Goal: Task Accomplishment & Management: Complete application form

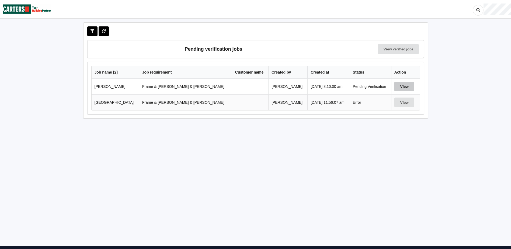
click at [395, 84] on button "View" at bounding box center [404, 87] width 20 height 10
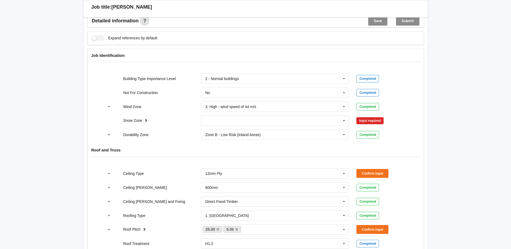
scroll to position [216, 0]
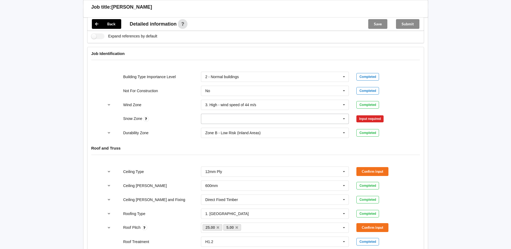
click at [344, 114] on icon at bounding box center [344, 119] width 8 height 10
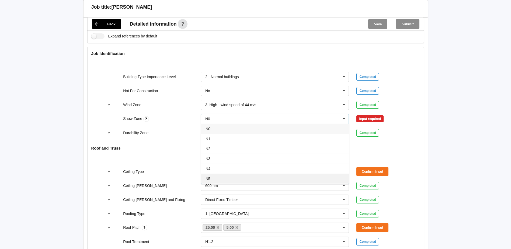
click at [224, 176] on div "N5" at bounding box center [275, 179] width 148 height 10
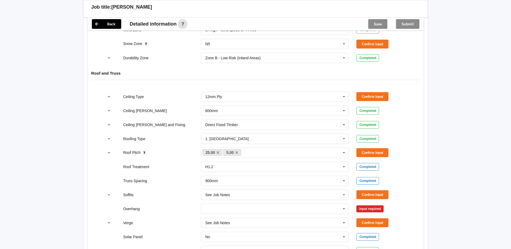
scroll to position [296, 0]
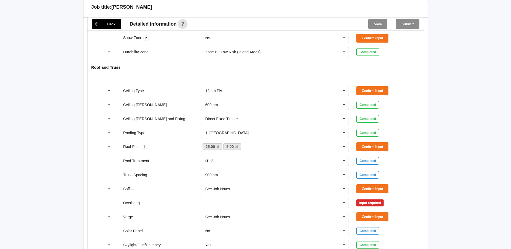
click at [108, 89] on icon "reference-toggle" at bounding box center [109, 90] width 5 height 3
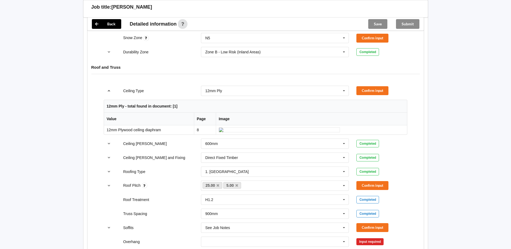
click at [108, 89] on icon "reference-toggle" at bounding box center [109, 90] width 5 height 3
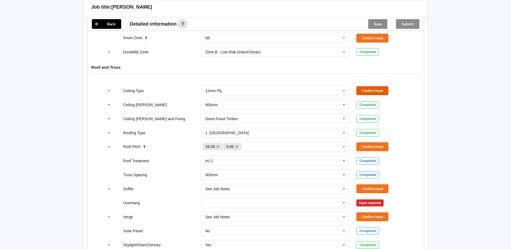
click at [372, 86] on button "Confirm input" at bounding box center [372, 90] width 32 height 9
click at [236, 145] on icon at bounding box center [236, 147] width 3 height 4
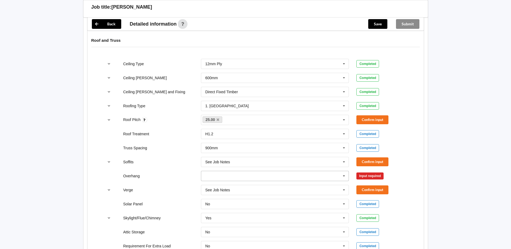
click at [346, 171] on icon at bounding box center [344, 176] width 8 height 10
click at [262, 221] on div "Multiple Values – See As Per Plan" at bounding box center [275, 226] width 148 height 10
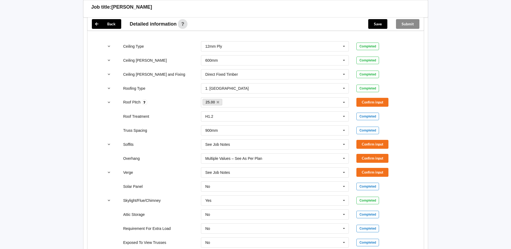
scroll to position [350, 0]
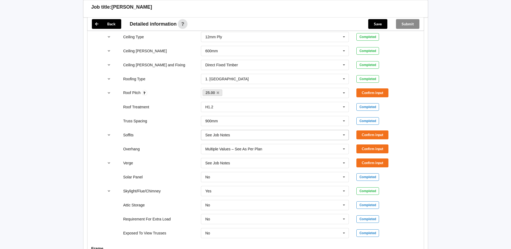
drag, startPoint x: 342, startPoint y: 130, endPoint x: 336, endPoint y: 131, distance: 6.2
click at [342, 130] on icon at bounding box center [344, 135] width 8 height 10
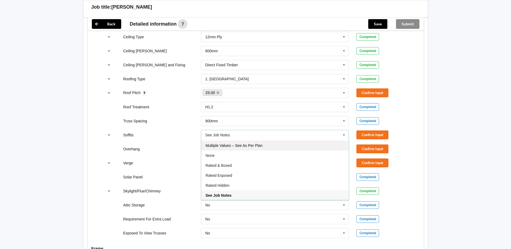
drag, startPoint x: 253, startPoint y: 143, endPoint x: 256, endPoint y: 143, distance: 3.2
click at [253, 143] on div "Multiple Values – See As Per Plan" at bounding box center [275, 145] width 148 height 10
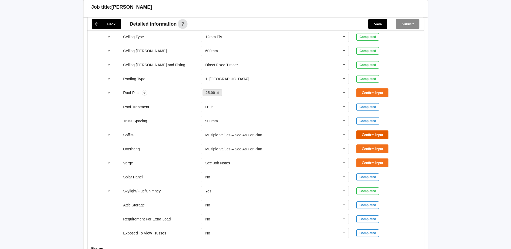
click at [362, 130] on button "Confirm input" at bounding box center [372, 134] width 32 height 9
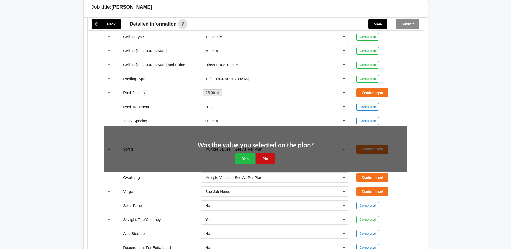
click at [261, 155] on button "No" at bounding box center [265, 158] width 19 height 11
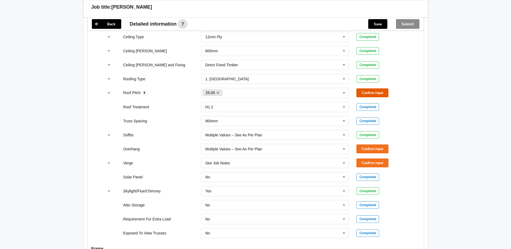
click at [365, 88] on button "Confirm input" at bounding box center [372, 92] width 32 height 9
click at [366, 144] on button "Confirm input" at bounding box center [372, 148] width 32 height 9
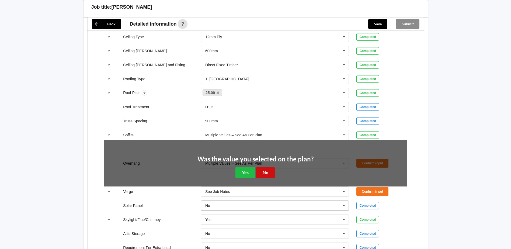
drag, startPoint x: 268, startPoint y: 168, endPoint x: 275, endPoint y: 167, distance: 7.1
click at [268, 168] on button "No" at bounding box center [265, 172] width 19 height 11
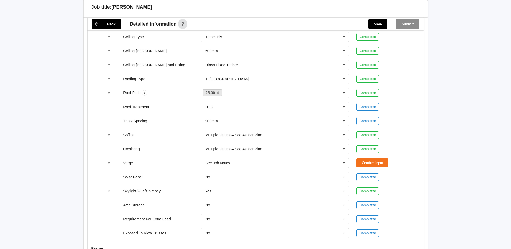
click at [275, 162] on input "text" at bounding box center [276, 163] width 148 height 10
drag, startPoint x: 267, startPoint y: 213, endPoint x: 273, endPoint y: 212, distance: 6.0
click at [269, 218] on div "Multiple Values – See As Per Plan" at bounding box center [275, 223] width 148 height 10
click at [374, 158] on button "Confirm input" at bounding box center [372, 162] width 32 height 9
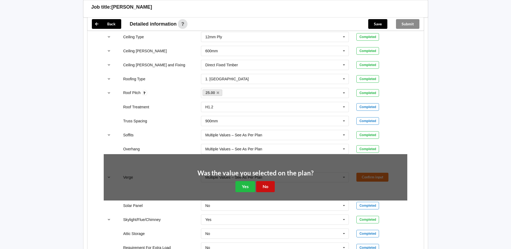
click at [272, 181] on button "No" at bounding box center [265, 186] width 19 height 11
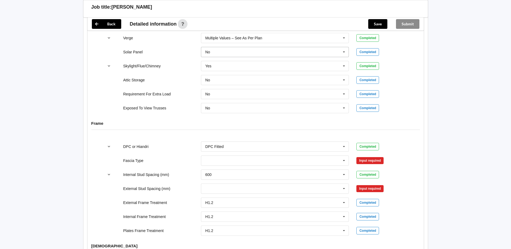
scroll to position [485, 0]
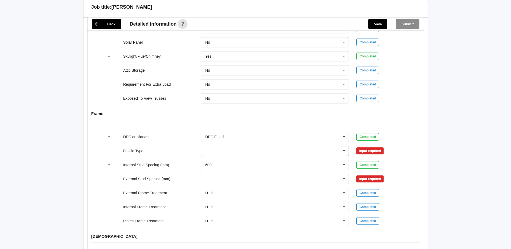
click at [346, 146] on icon at bounding box center [344, 151] width 8 height 10
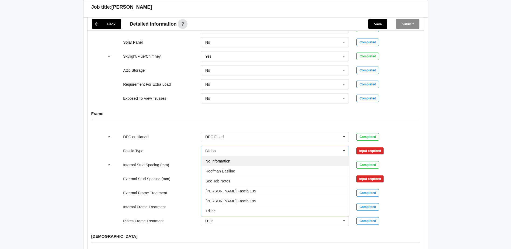
click at [269, 158] on div "No Information" at bounding box center [275, 161] width 148 height 10
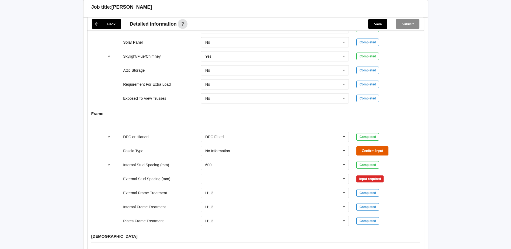
click at [365, 146] on button "Confirm input" at bounding box center [372, 150] width 32 height 9
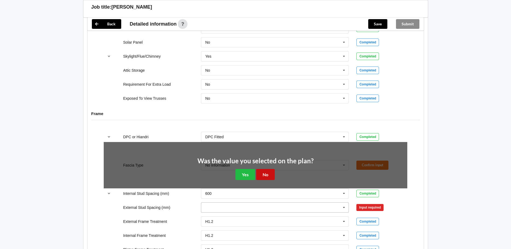
drag, startPoint x: 265, startPoint y: 167, endPoint x: 269, endPoint y: 168, distance: 4.3
click at [266, 169] on button "No" at bounding box center [265, 174] width 19 height 11
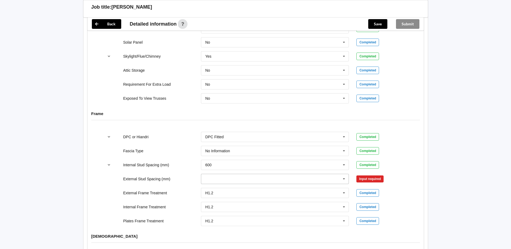
click at [344, 174] on icon at bounding box center [344, 179] width 8 height 10
click at [280, 214] on div "Multiple Values – See As Per Plan" at bounding box center [275, 219] width 148 height 10
click at [376, 175] on button "Confirm input" at bounding box center [372, 178] width 32 height 9
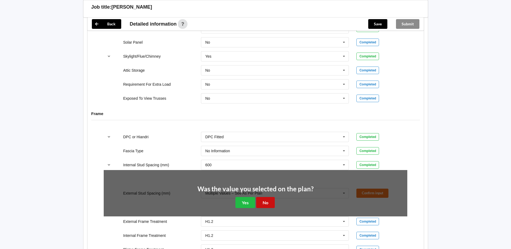
click at [268, 200] on button "No" at bounding box center [265, 202] width 19 height 11
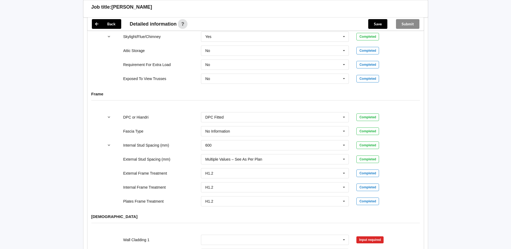
scroll to position [566, 0]
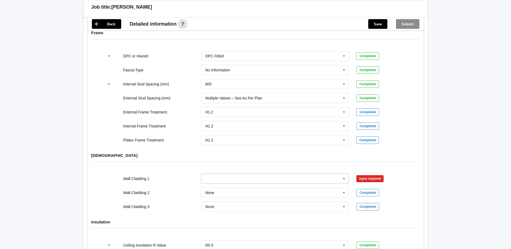
click at [217, 174] on input "text" at bounding box center [276, 179] width 148 height 10
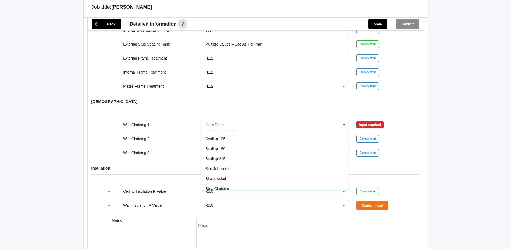
scroll to position [286, 0]
click at [245, 163] on div "See Job Notes" at bounding box center [275, 167] width 148 height 10
click at [373, 120] on button "Confirm input" at bounding box center [372, 124] width 32 height 9
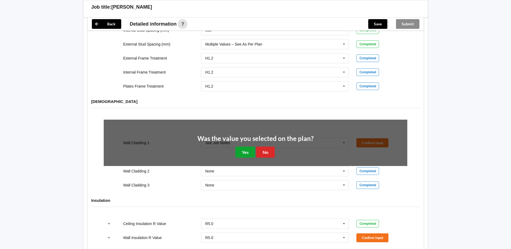
click at [244, 149] on button "Yes" at bounding box center [245, 152] width 20 height 11
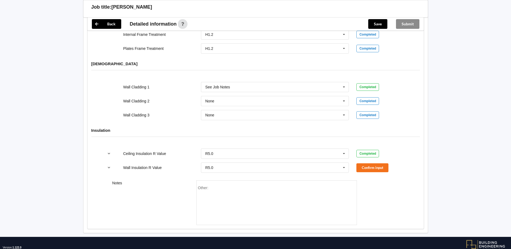
scroll to position [667, 0]
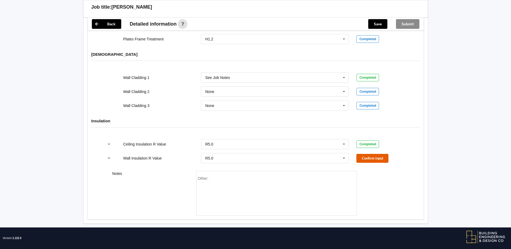
click at [366, 154] on button "Confirm input" at bounding box center [372, 158] width 32 height 9
click at [378, 26] on button "Save" at bounding box center [377, 24] width 19 height 10
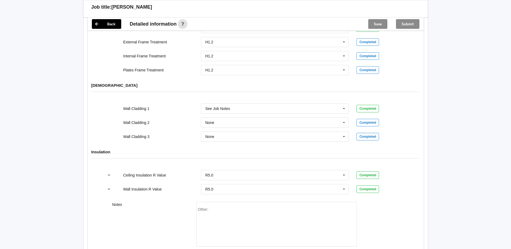
scroll to position [640, 0]
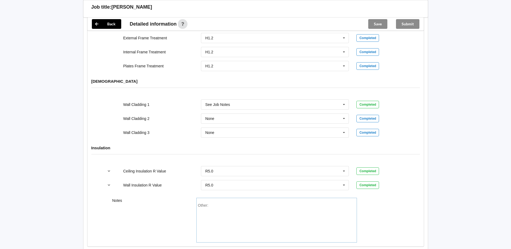
click at [219, 203] on div "Other:" at bounding box center [276, 222] width 157 height 38
click at [383, 23] on div "Save" at bounding box center [378, 24] width 28 height 13
click at [376, 25] on button "Save" at bounding box center [377, 24] width 19 height 10
click at [406, 22] on div "Submit" at bounding box center [408, 24] width 32 height 13
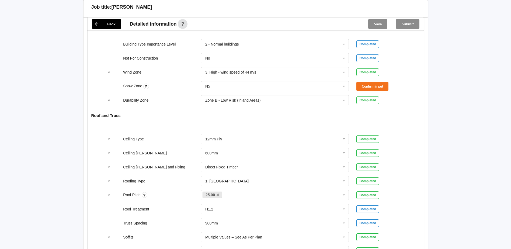
scroll to position [240, 0]
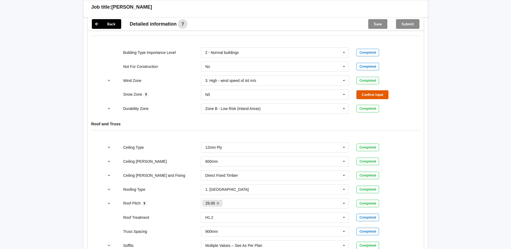
click at [365, 90] on button "Confirm input" at bounding box center [372, 94] width 32 height 9
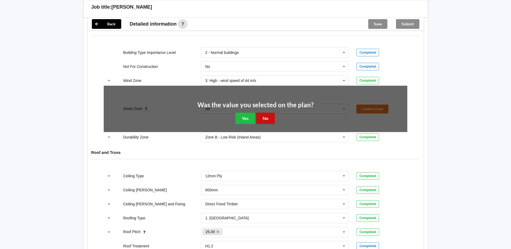
drag, startPoint x: 262, startPoint y: 112, endPoint x: 278, endPoint y: 113, distance: 15.6
click at [262, 113] on button "No" at bounding box center [265, 118] width 19 height 11
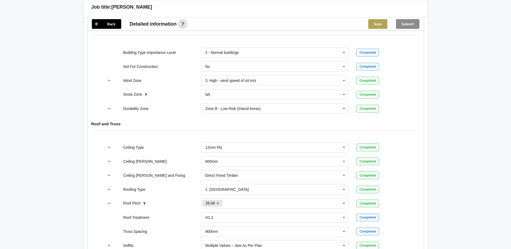
click at [372, 21] on button "Save" at bounding box center [377, 24] width 19 height 10
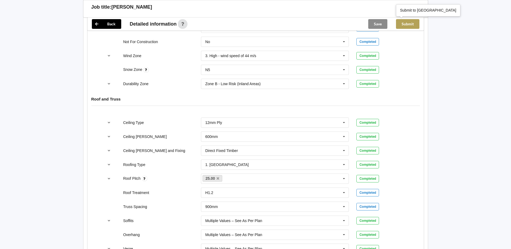
click at [403, 24] on button "Submit" at bounding box center [407, 24] width 23 height 10
